Goal: Information Seeking & Learning: Find specific fact

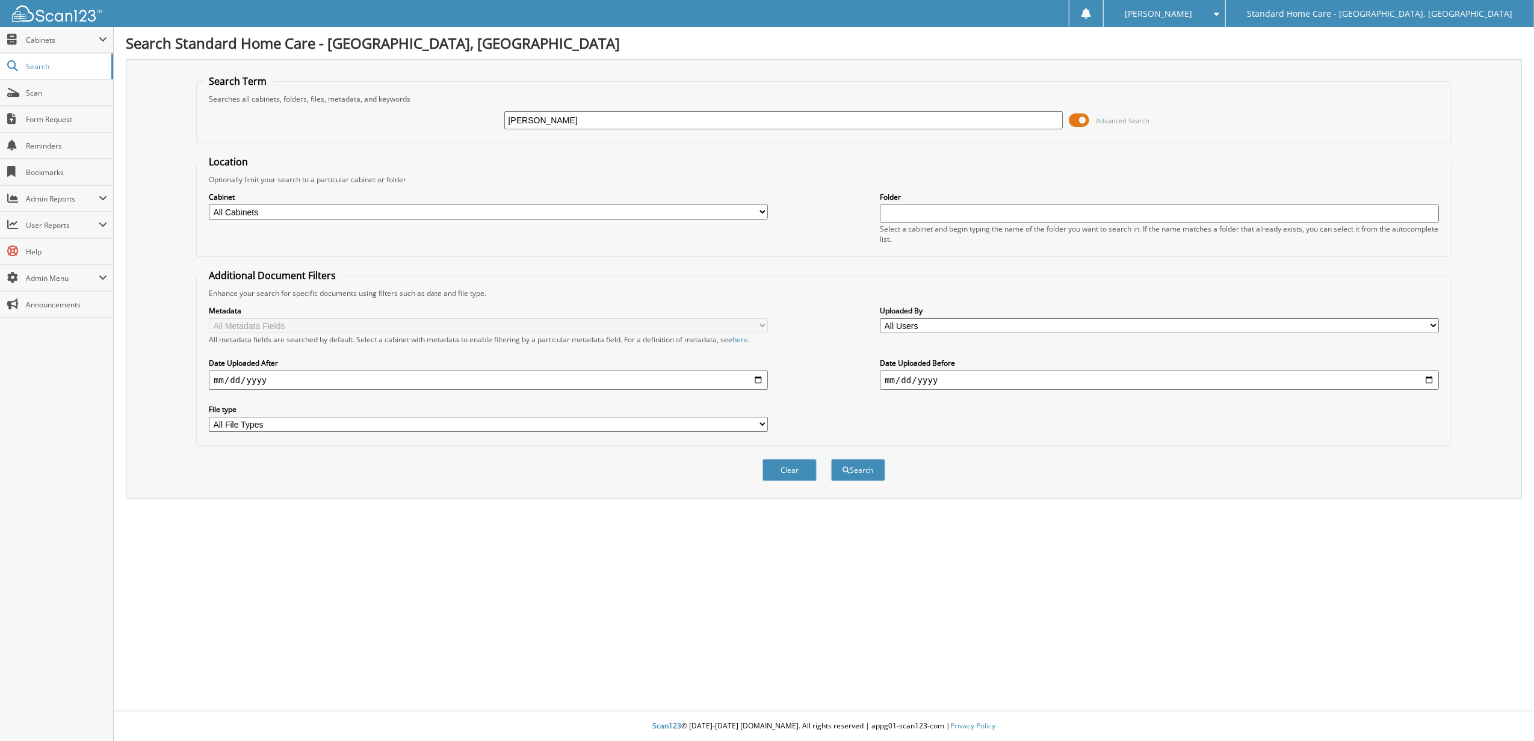
type input "[PERSON_NAME]"
click at [831, 459] on button "Search" at bounding box center [858, 470] width 54 height 22
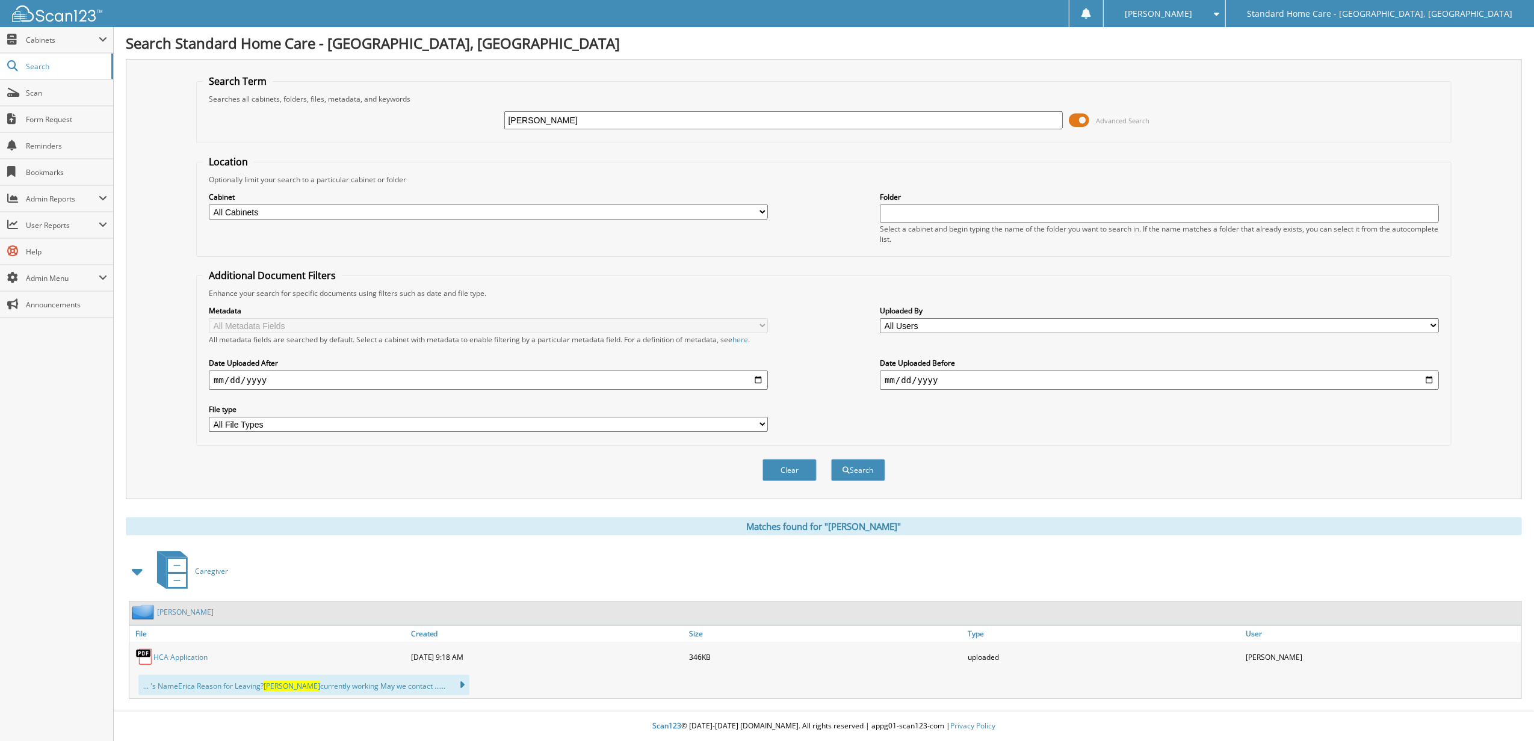
click at [551, 122] on input "[PERSON_NAME]" at bounding box center [783, 120] width 559 height 18
type input "JONES"
click at [831, 459] on button "Search" at bounding box center [858, 470] width 54 height 22
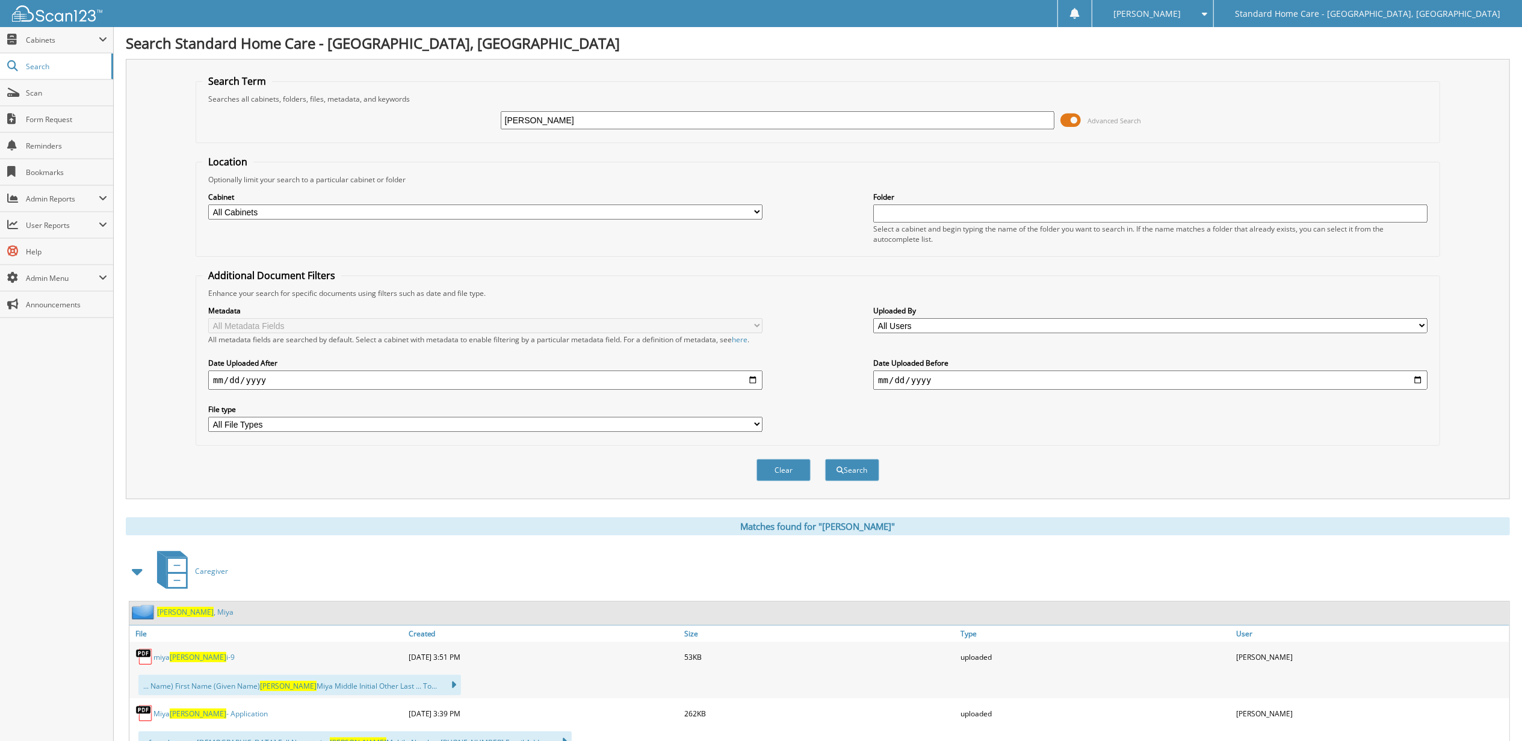
drag, startPoint x: 573, startPoint y: 119, endPoint x: 330, endPoint y: 126, distance: 242.6
click at [359, 132] on div "[PERSON_NAME] Advanced Search" at bounding box center [817, 120] width 1231 height 32
type input "[PERSON_NAME]"
click at [825, 459] on button "Search" at bounding box center [852, 470] width 54 height 22
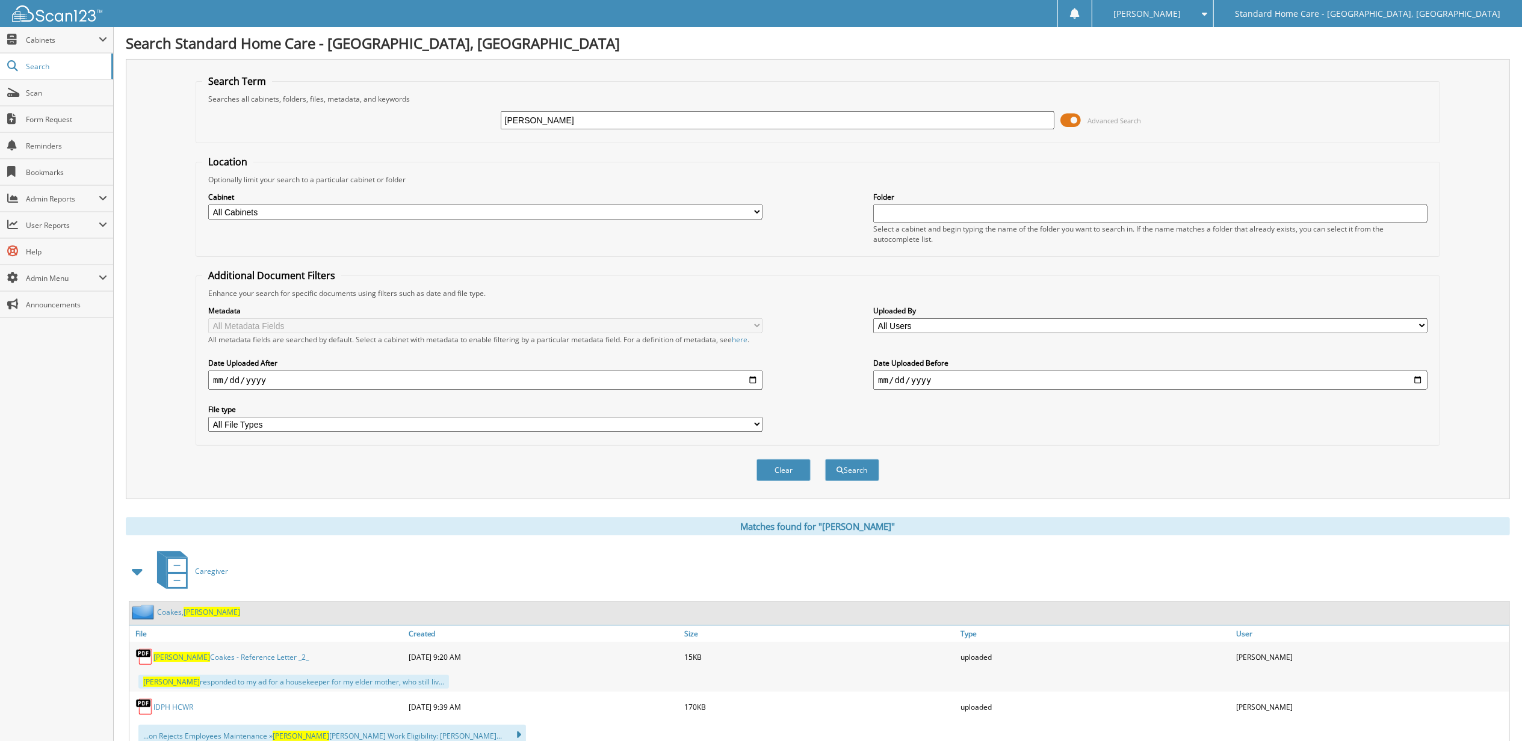
drag, startPoint x: 552, startPoint y: 123, endPoint x: 252, endPoint y: 119, distance: 300.3
click at [256, 119] on div "DANIELLE Advanced Search" at bounding box center [817, 120] width 1231 height 32
type input "sasha tanzy"
click at [825, 459] on button "Search" at bounding box center [852, 470] width 54 height 22
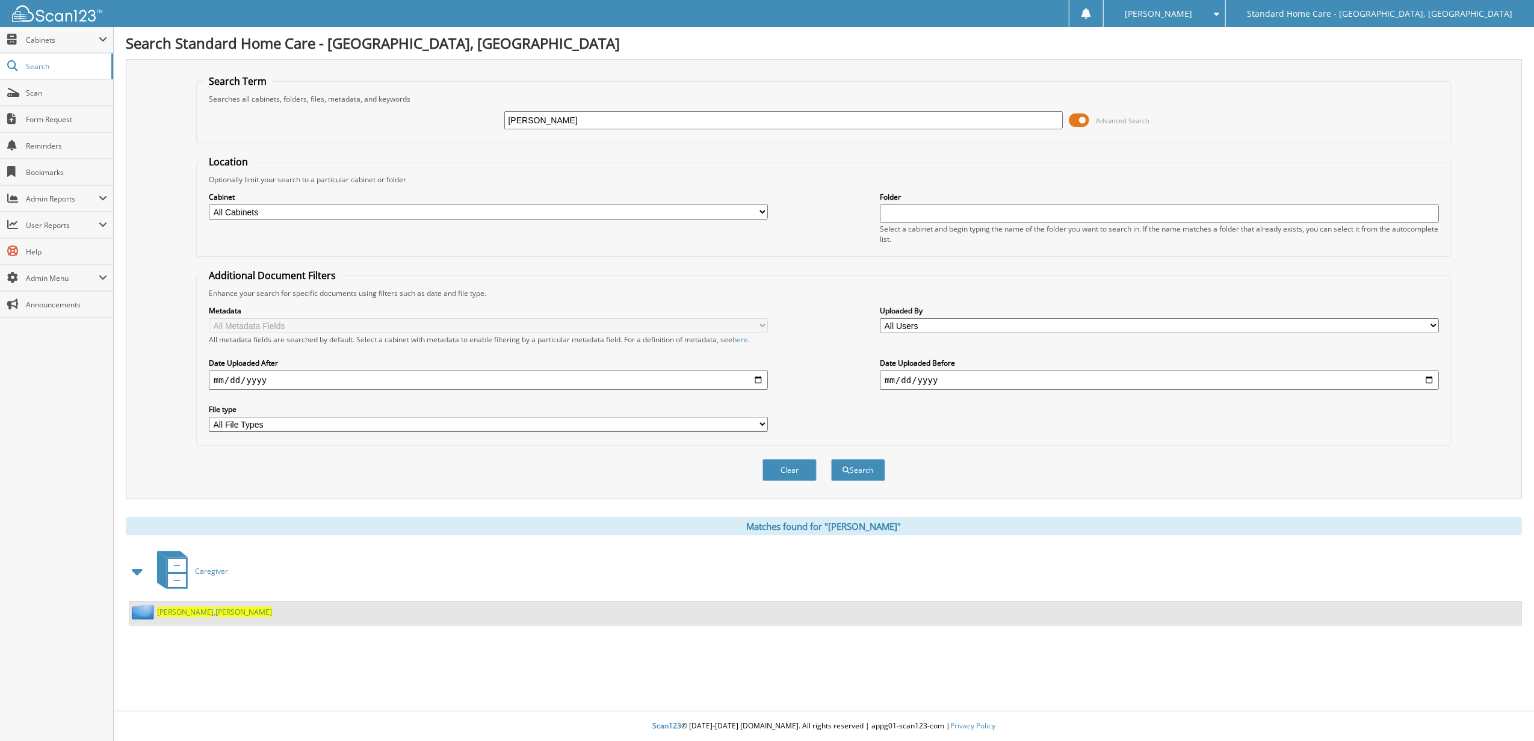
click at [183, 605] on div "[PERSON_NAME]" at bounding box center [825, 613] width 1392 height 23
click at [183, 607] on div "[PERSON_NAME]" at bounding box center [200, 612] width 143 height 15
drag, startPoint x: 183, startPoint y: 607, endPoint x: 177, endPoint y: 613, distance: 8.5
click at [177, 613] on link "[PERSON_NAME]" at bounding box center [214, 612] width 115 height 10
